Goal: Task Accomplishment & Management: Complete application form

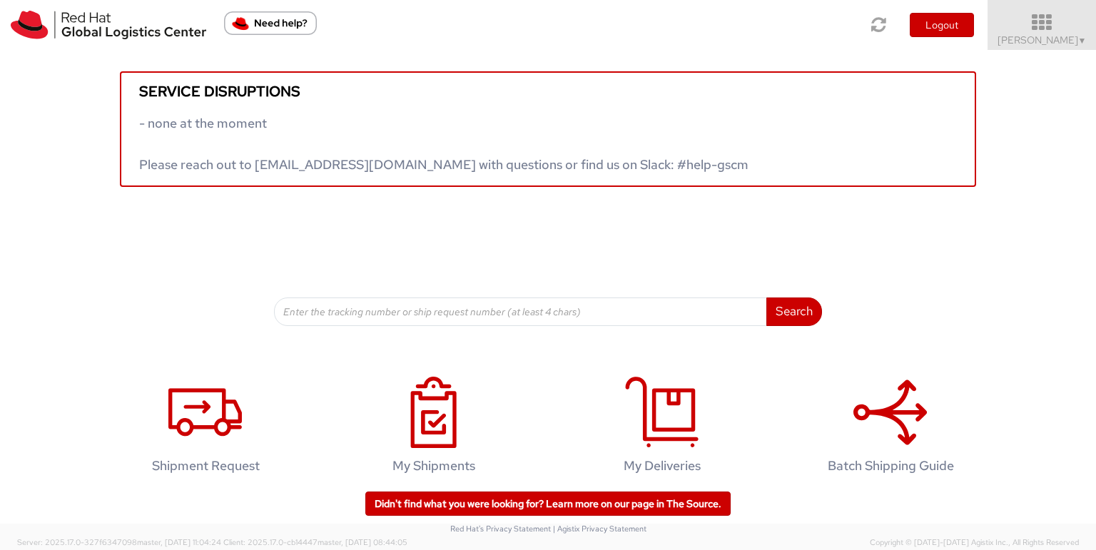
click at [1031, 44] on span "Toshi Mongla ▼" at bounding box center [1041, 40] width 89 height 13
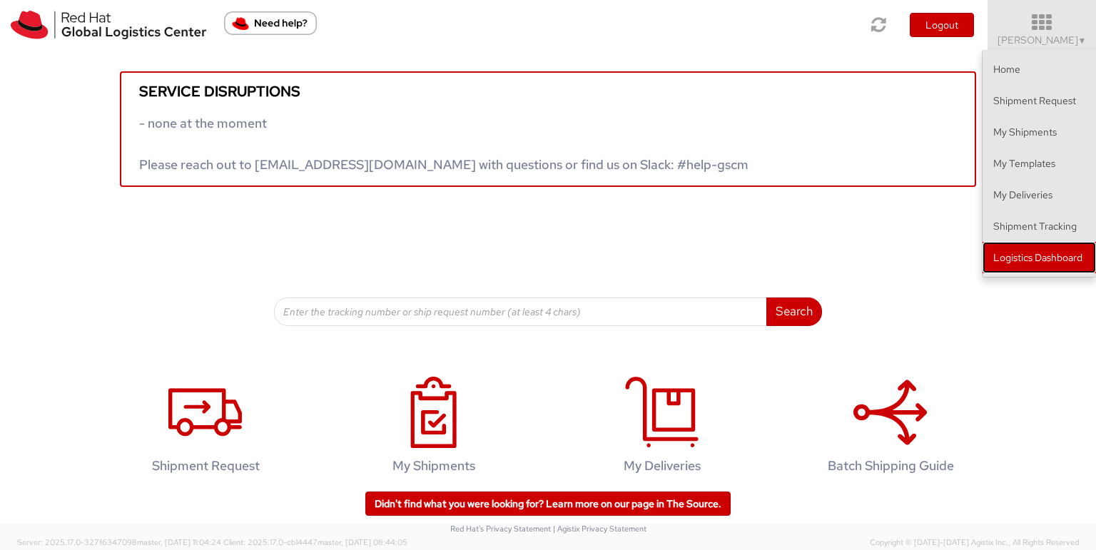
click at [1029, 257] on link "Logistics Dashboard" at bounding box center [1038, 257] width 113 height 31
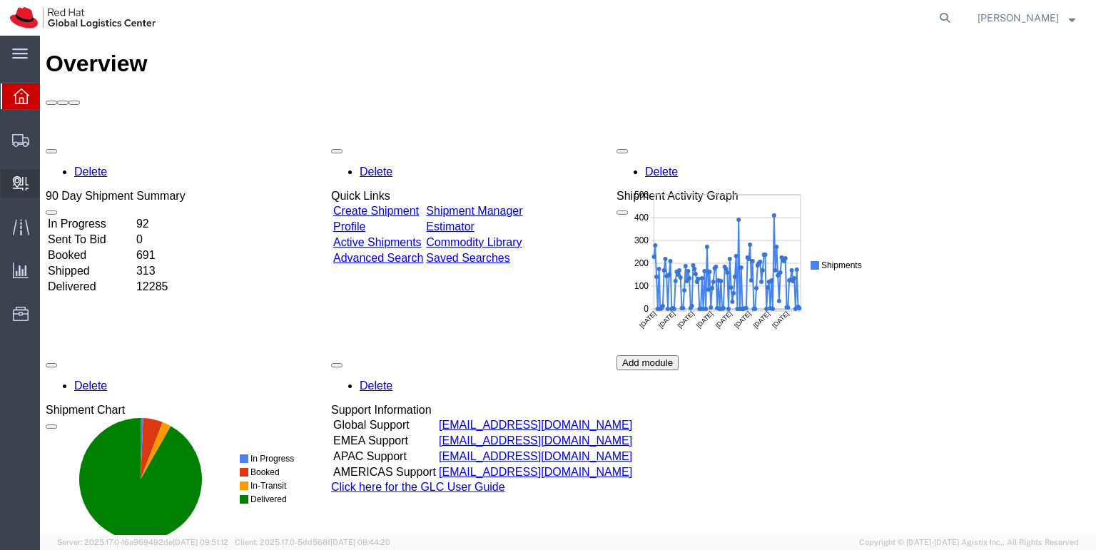
click at [0, 0] on span "Create Delivery" at bounding box center [0, 0] width 0 height 0
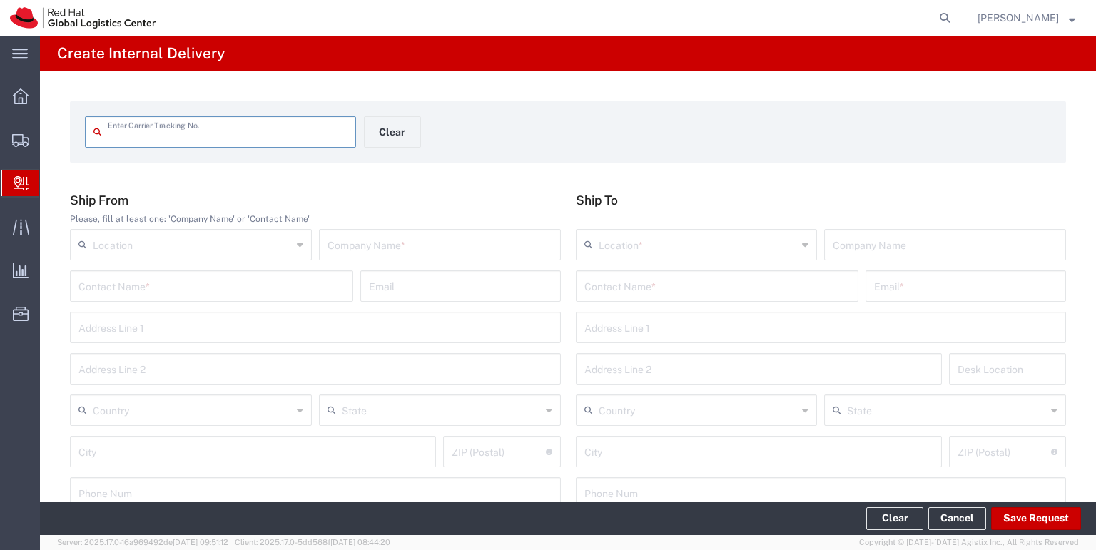
click at [114, 136] on input "text" at bounding box center [228, 130] width 240 height 25
type input "53578330094"
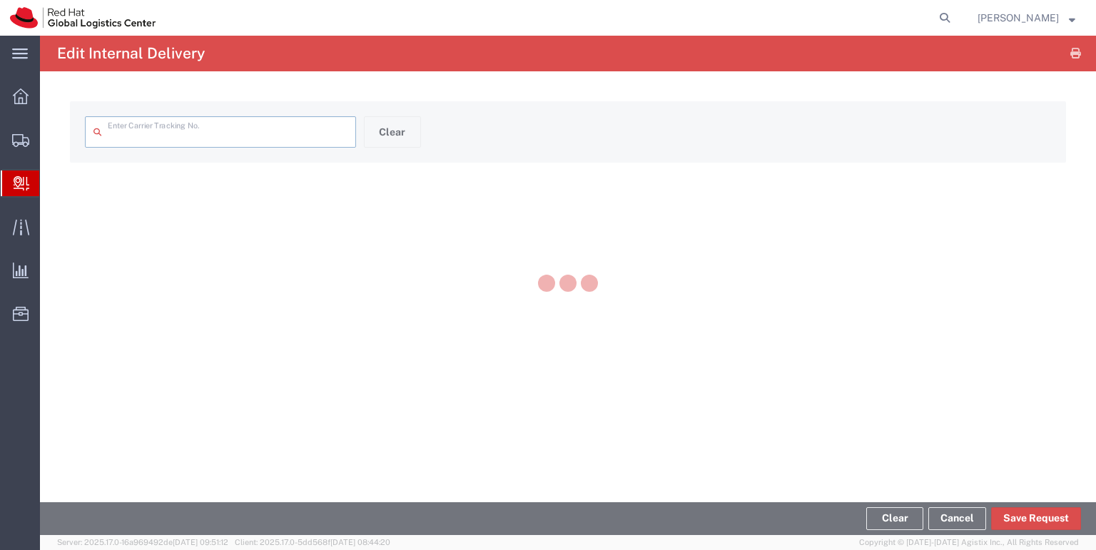
type input "53578330094"
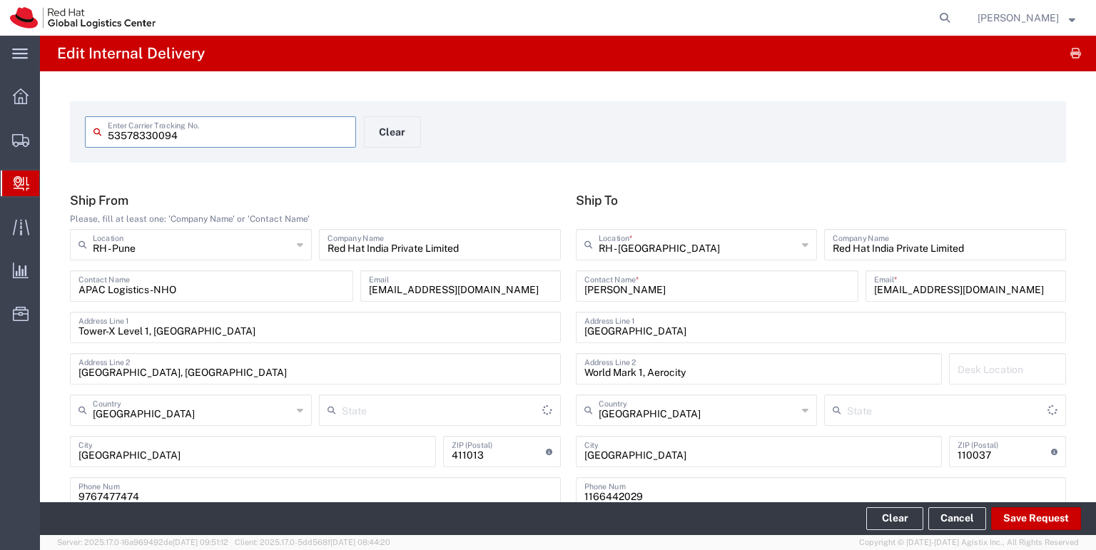
type input "Your Packaging"
type input "Mahārāshtra"
type input "[GEOGRAPHIC_DATA]"
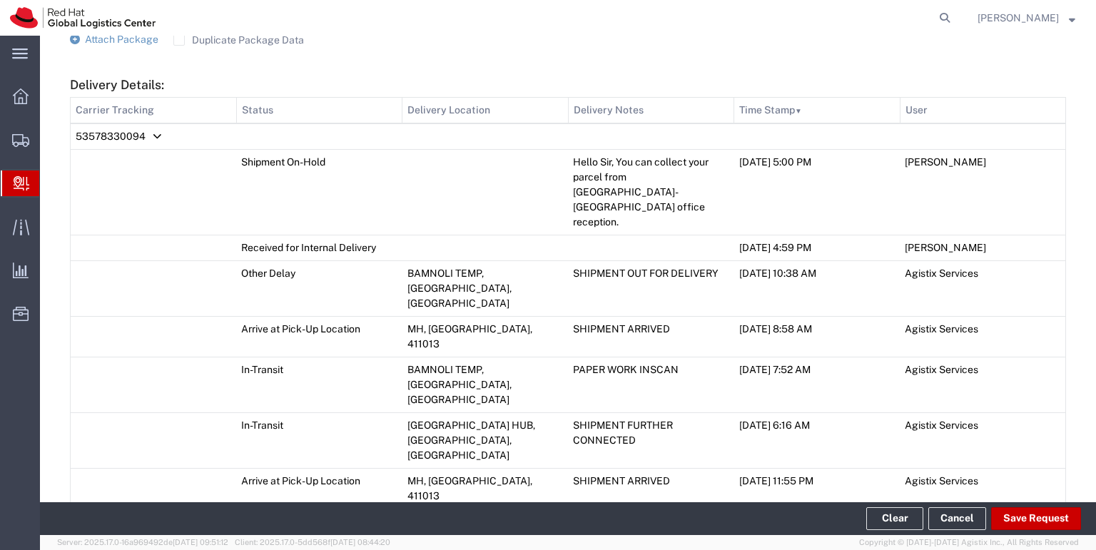
scroll to position [668, 0]
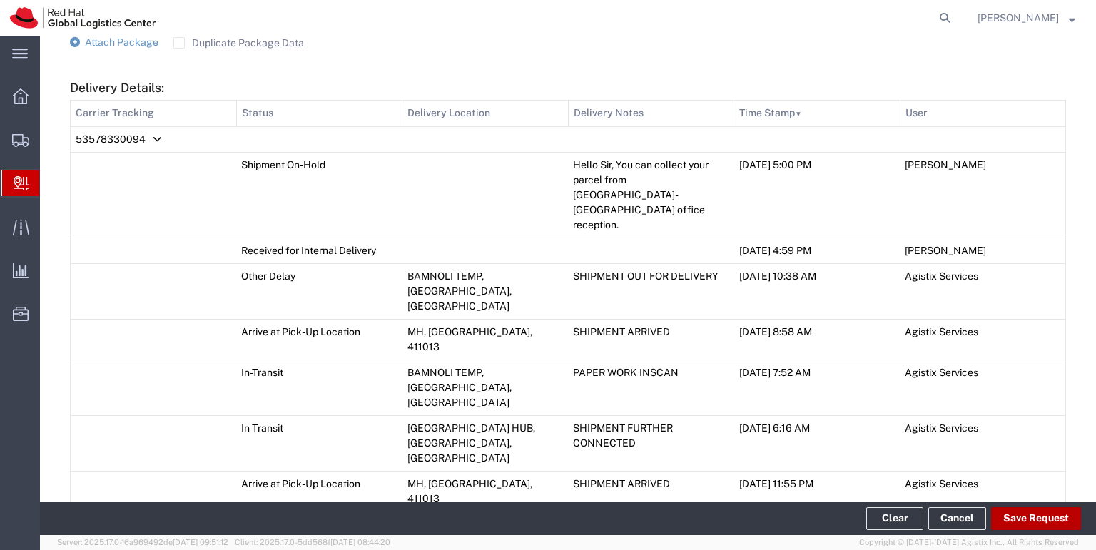
click at [1026, 517] on button "Save Request" at bounding box center [1036, 518] width 90 height 23
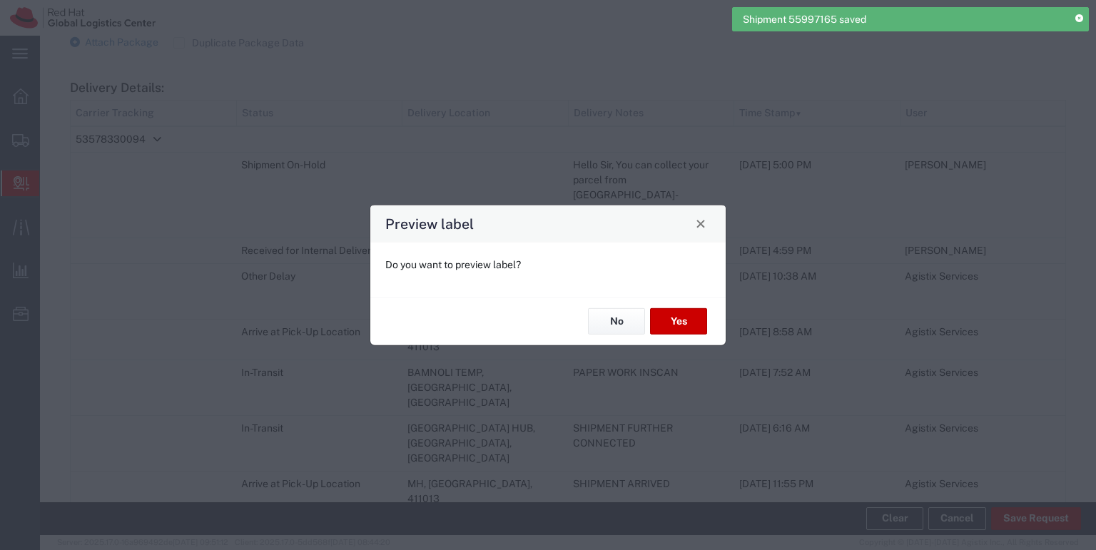
type input "Your Packaging"
click at [622, 326] on button "No" at bounding box center [616, 321] width 57 height 26
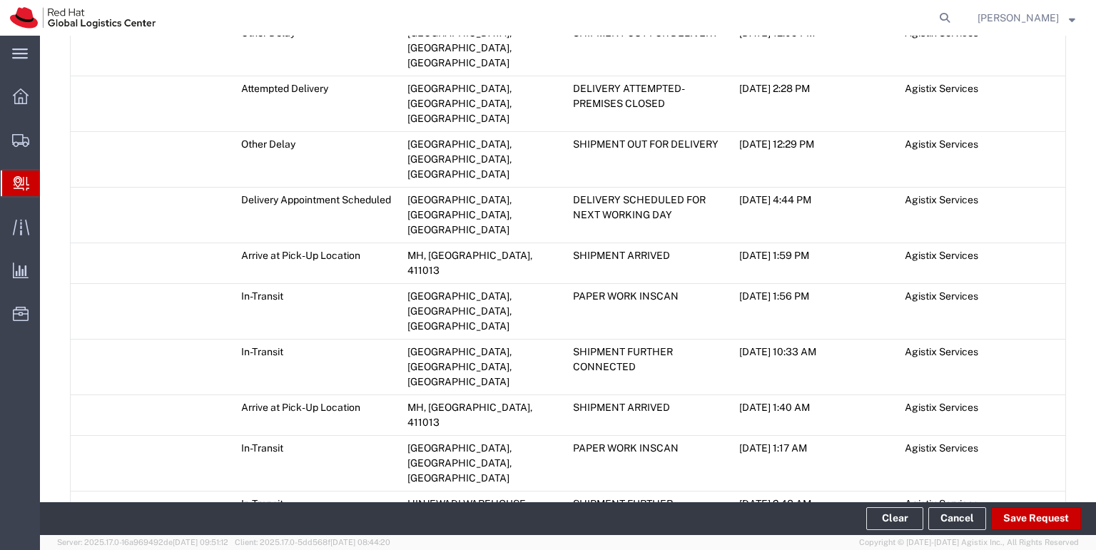
scroll to position [1379, 0]
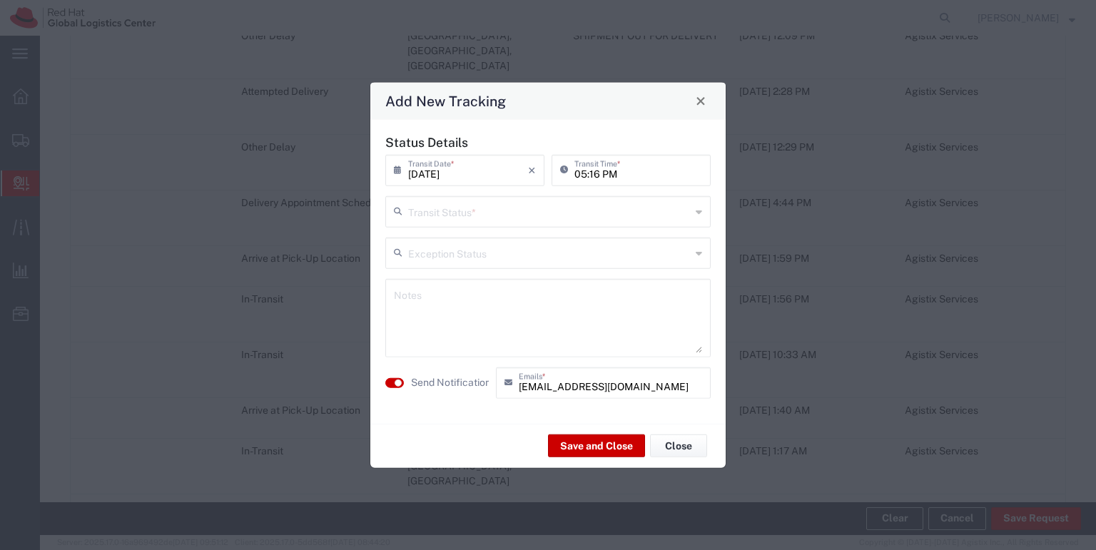
click at [695, 215] on icon at bounding box center [698, 211] width 6 height 23
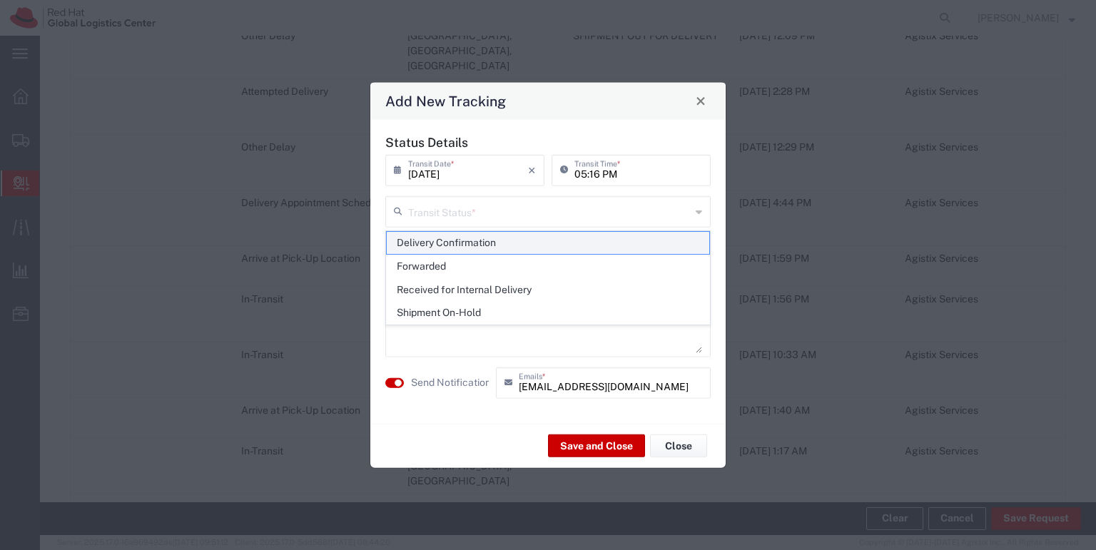
click at [623, 250] on span "Delivery Confirmation" at bounding box center [548, 243] width 322 height 22
type input "Delivery Confirmation"
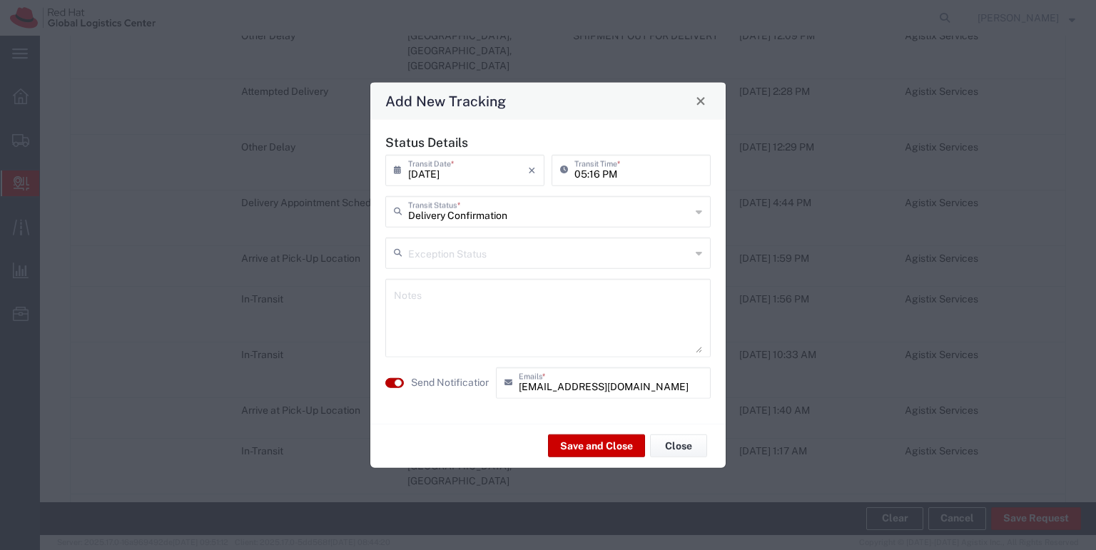
click at [399, 385] on small "button" at bounding box center [397, 382] width 7 height 7
click at [582, 442] on button "Save and Close" at bounding box center [596, 445] width 97 height 23
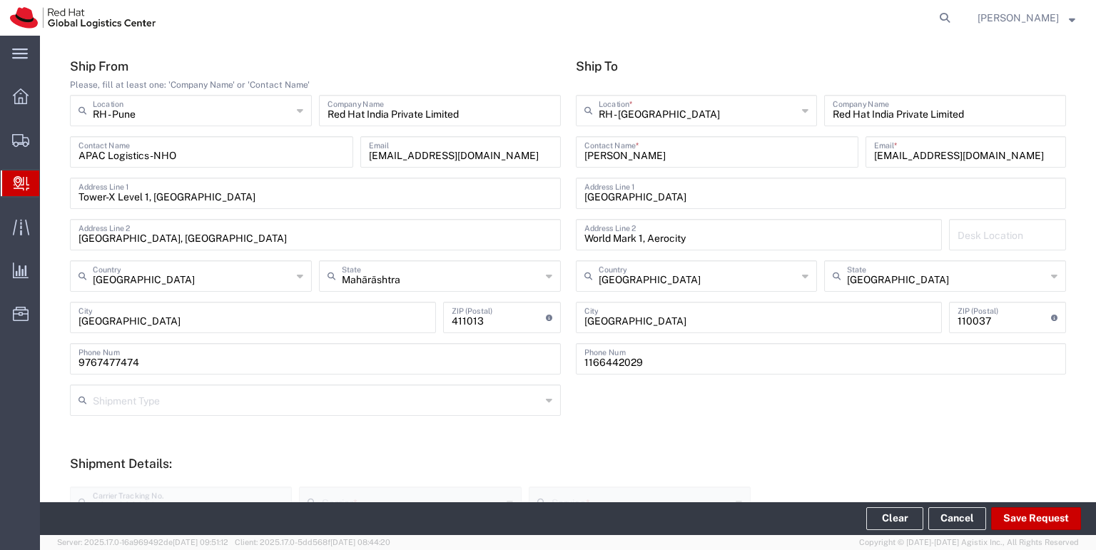
scroll to position [0, 0]
